Goal: Task Accomplishment & Management: Manage account settings

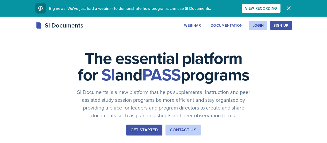
click at [288, 26] on div "Sign Up" at bounding box center [281, 25] width 15 height 4
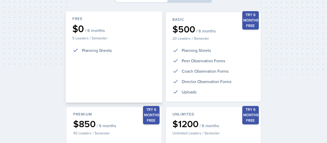
scroll to position [59, 0]
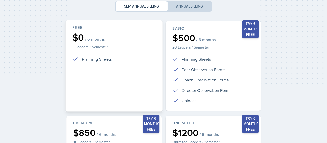
click at [136, 80] on div "Free $0 / 6 months 5 Leaders / Semester Planning Sheets" at bounding box center [113, 65] width 97 height 91
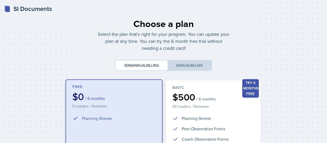
scroll to position [1, 0]
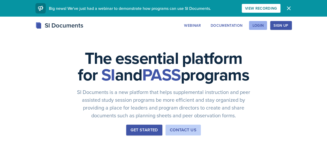
click at [264, 26] on div "Login" at bounding box center [257, 25] width 11 height 4
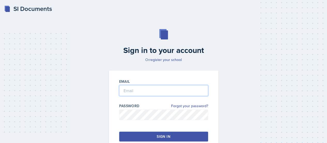
click at [149, 95] on input "email" at bounding box center [163, 90] width 89 height 11
type input "elizabeth.lahey@bobcats.gcsu.edu"
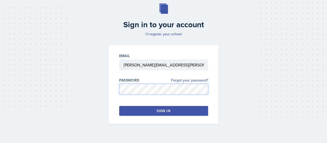
scroll to position [35, 0]
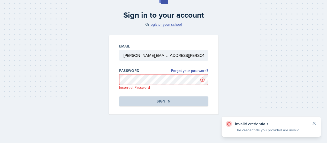
click at [158, 25] on link "register your school" at bounding box center [166, 24] width 32 height 5
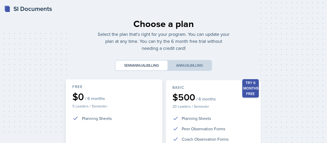
click at [101, 104] on p "5 Leaders / Semester" at bounding box center [113, 105] width 83 height 5
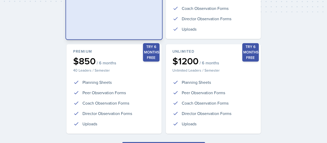
scroll to position [164, 0]
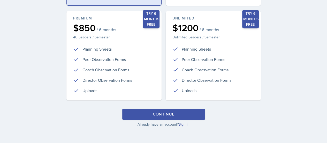
click at [188, 115] on button "Continue" at bounding box center [163, 113] width 83 height 11
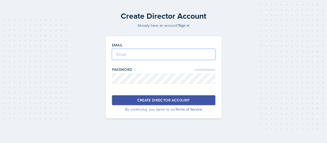
click at [203, 56] on input "email" at bounding box center [163, 54] width 103 height 11
type input "elizabeth.lahey@bobcats.gcsu.edu"
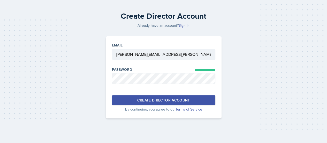
click at [193, 101] on button "Create Director Account" at bounding box center [163, 100] width 103 height 10
click at [201, 100] on button "Create Director Account" at bounding box center [163, 100] width 103 height 10
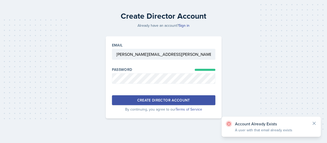
click at [315, 121] on icon at bounding box center [314, 122] width 5 height 5
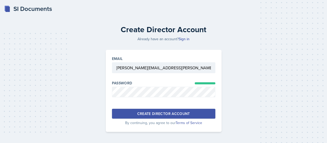
scroll to position [0, 0]
click at [185, 38] on link "Sign in" at bounding box center [184, 38] width 11 height 5
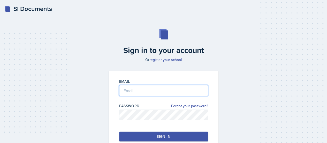
click at [149, 92] on input "email" at bounding box center [163, 90] width 89 height 11
type input "elizabeth.ake"
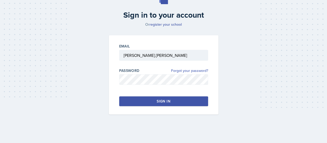
click at [179, 72] on link "Forgot your password?" at bounding box center [189, 70] width 37 height 5
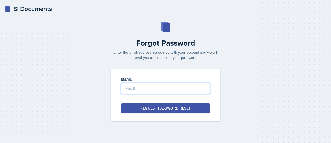
click at [161, 90] on input "email" at bounding box center [165, 88] width 89 height 11
type input "elizabeth.lahey@bobcats.gcsu.edu"
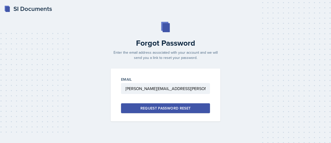
click at [173, 108] on div "Request Password Reset" at bounding box center [165, 107] width 50 height 5
click at [135, 80] on div "Email" at bounding box center [165, 79] width 89 height 5
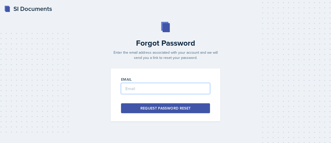
click at [132, 90] on input "email" at bounding box center [165, 88] width 89 height 11
type input "elizabeth.lahey@bobcats.gcsu.edu"
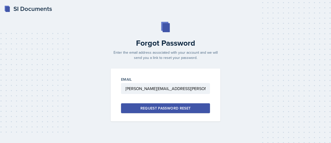
click at [181, 108] on div "Request Password Reset" at bounding box center [165, 107] width 50 height 5
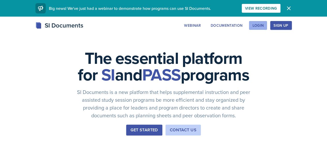
click at [264, 25] on div "Login" at bounding box center [257, 25] width 11 height 4
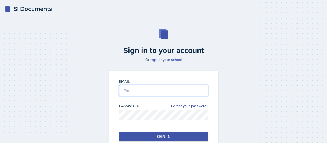
click at [152, 92] on input "email" at bounding box center [163, 90] width 89 height 11
type input "elizabeth"
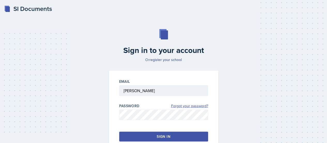
click at [187, 106] on link "Forgot your password?" at bounding box center [189, 105] width 37 height 5
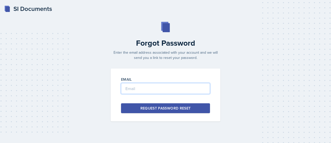
click at [187, 87] on input "email" at bounding box center [165, 88] width 89 height 11
type input "elizabeth.lahey@bobcats.gcsu.edu"
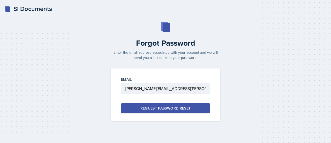
click at [171, 111] on button "Request Password Reset" at bounding box center [165, 108] width 89 height 10
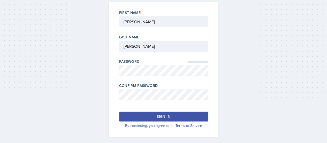
scroll to position [50, 0]
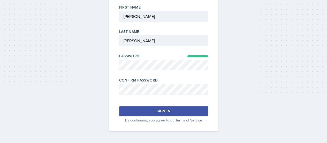
click at [197, 112] on button "Sign in" at bounding box center [163, 111] width 89 height 10
